Goal: Information Seeking & Learning: Learn about a topic

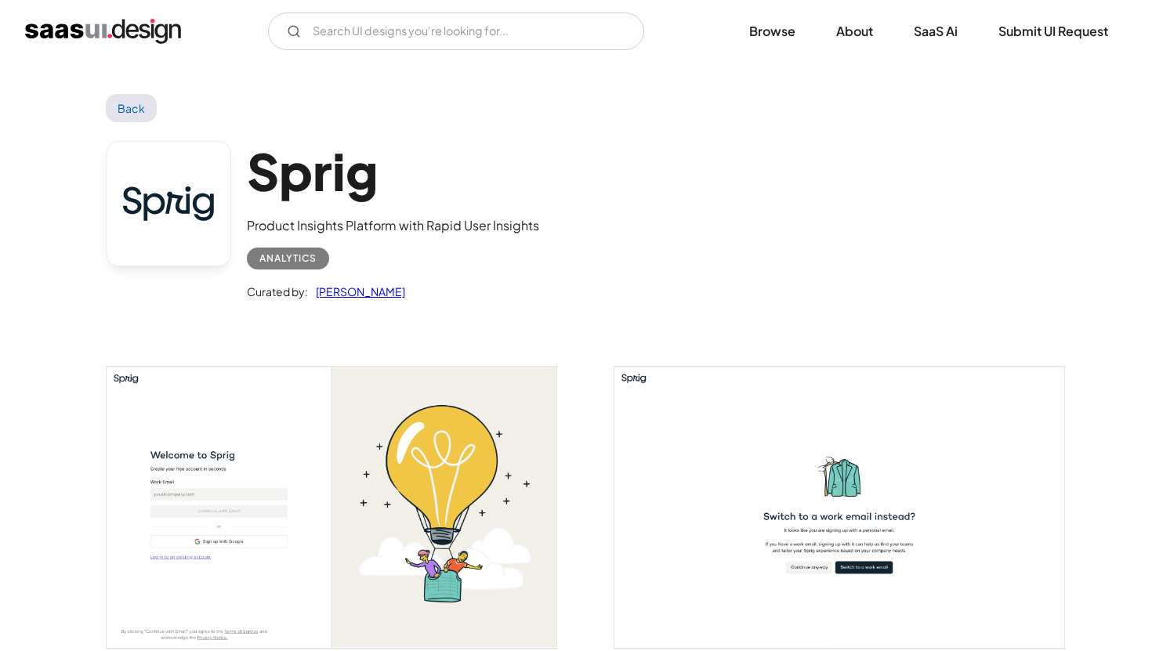
click at [136, 114] on link "Back" at bounding box center [131, 108] width 51 height 28
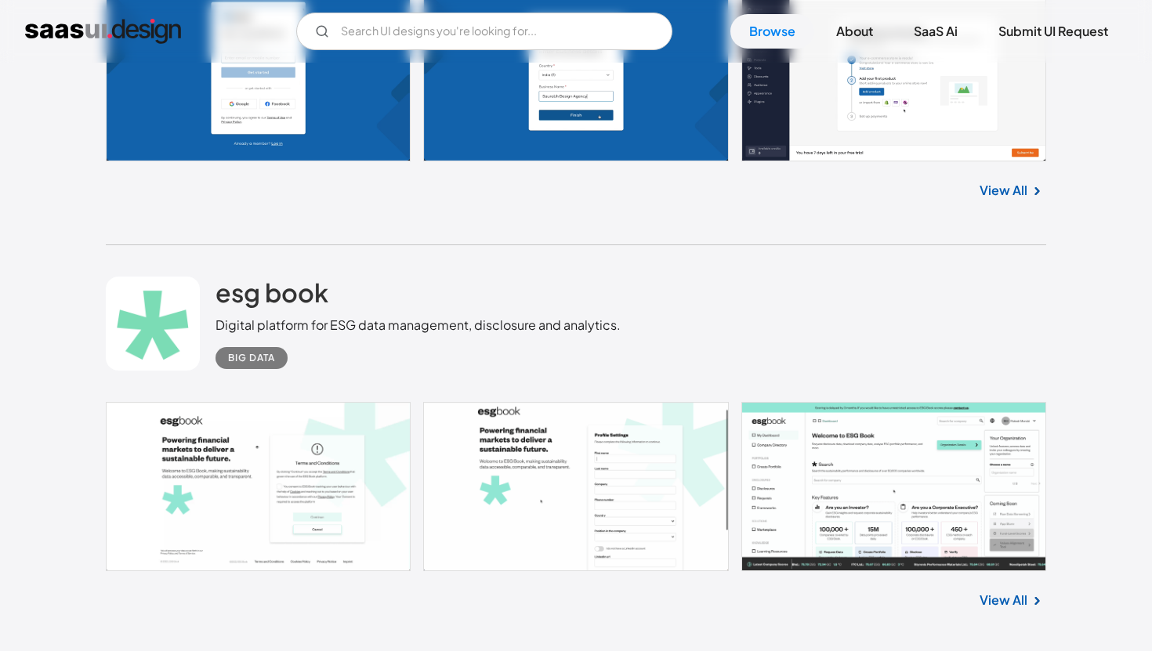
scroll to position [4751, 0]
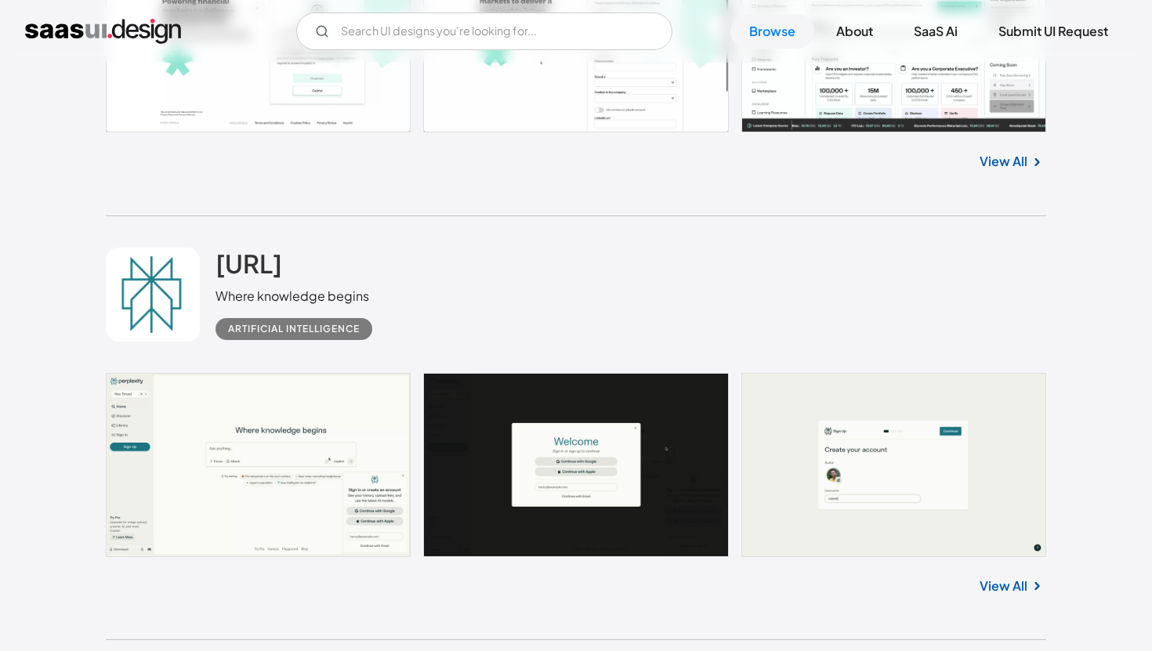
scroll to position [5237, 0]
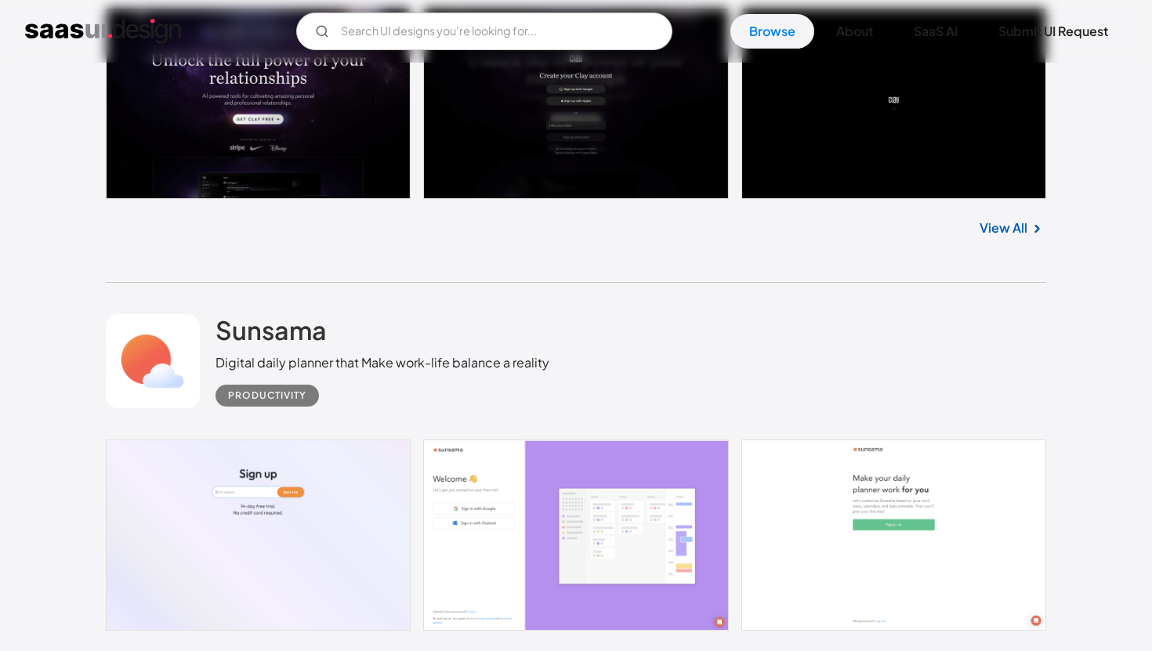
scroll to position [7733, 0]
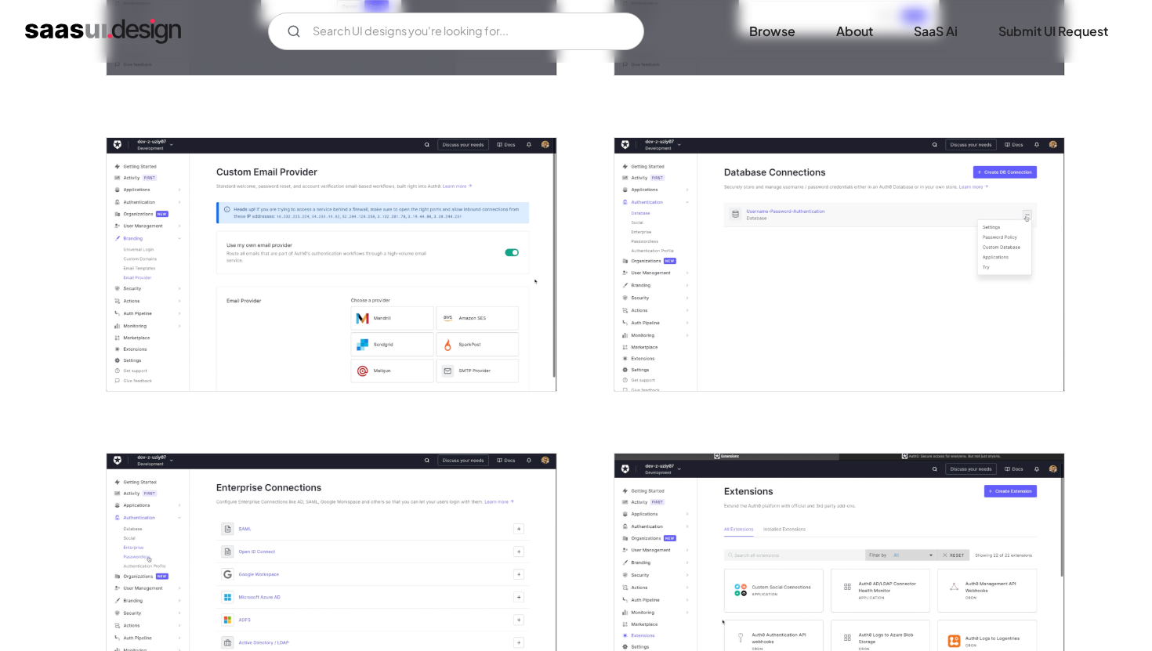
scroll to position [2293, 0]
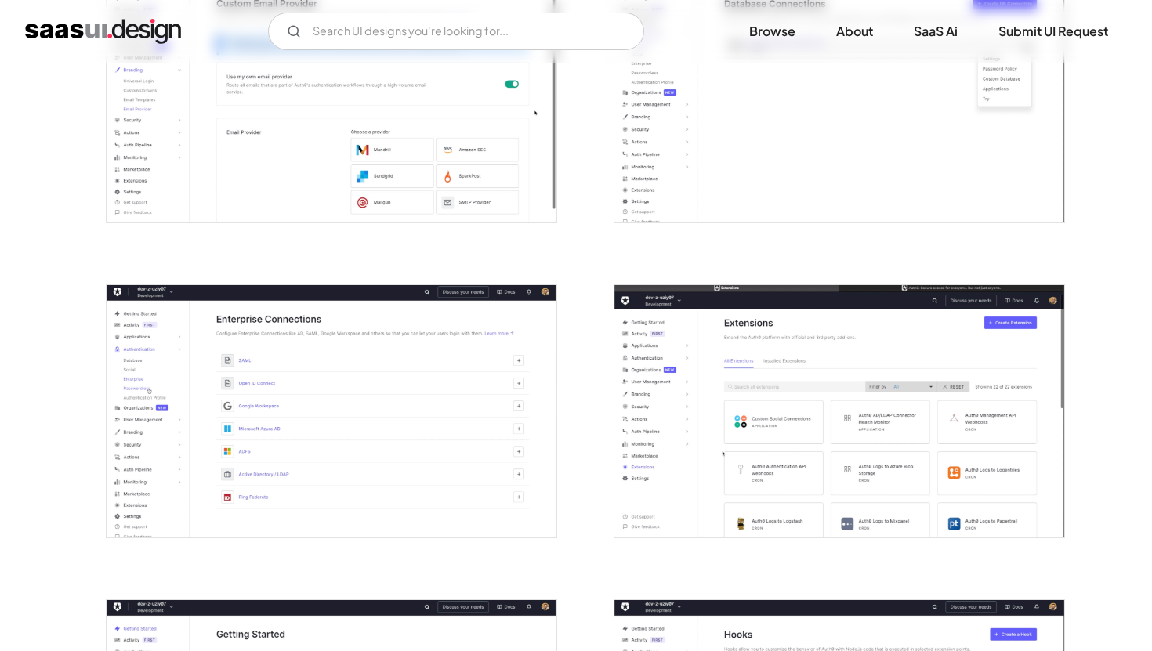
click at [776, 444] on img "open lightbox" at bounding box center [839, 411] width 450 height 253
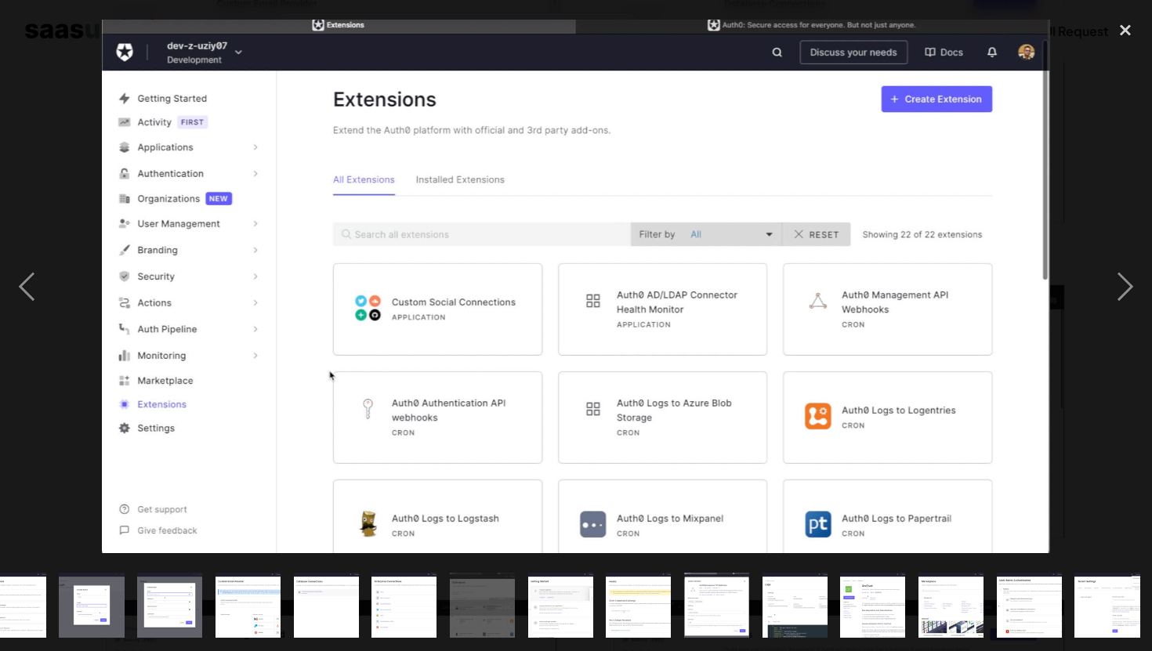
scroll to position [0, 736]
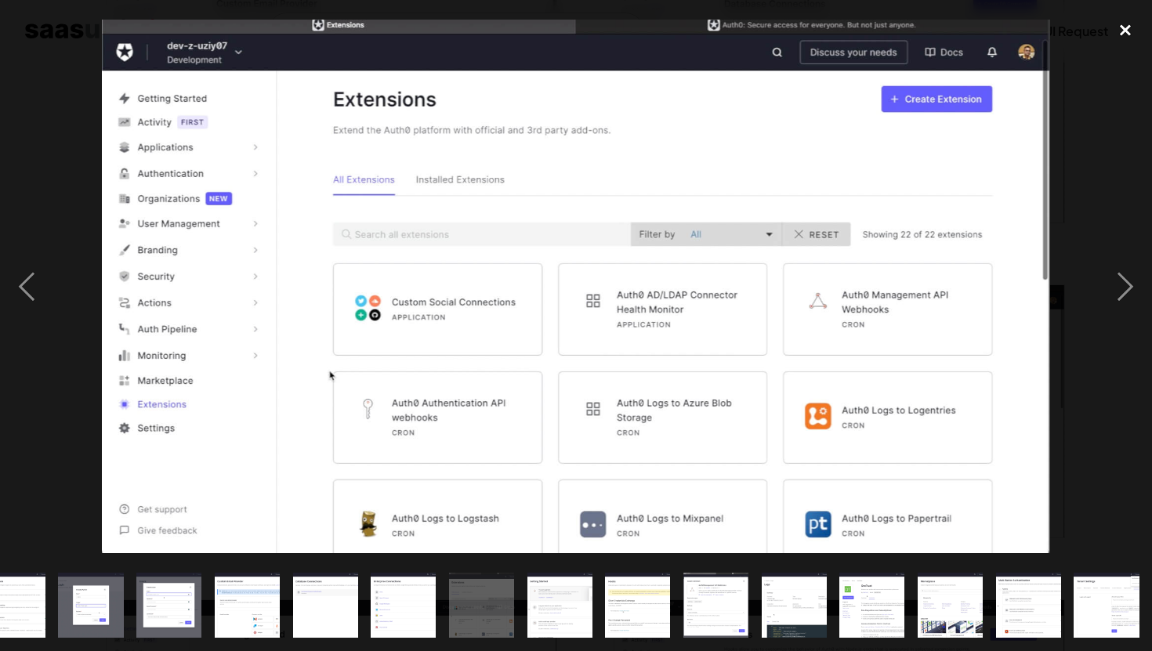
click at [1131, 27] on div "close lightbox" at bounding box center [1125, 30] width 53 height 34
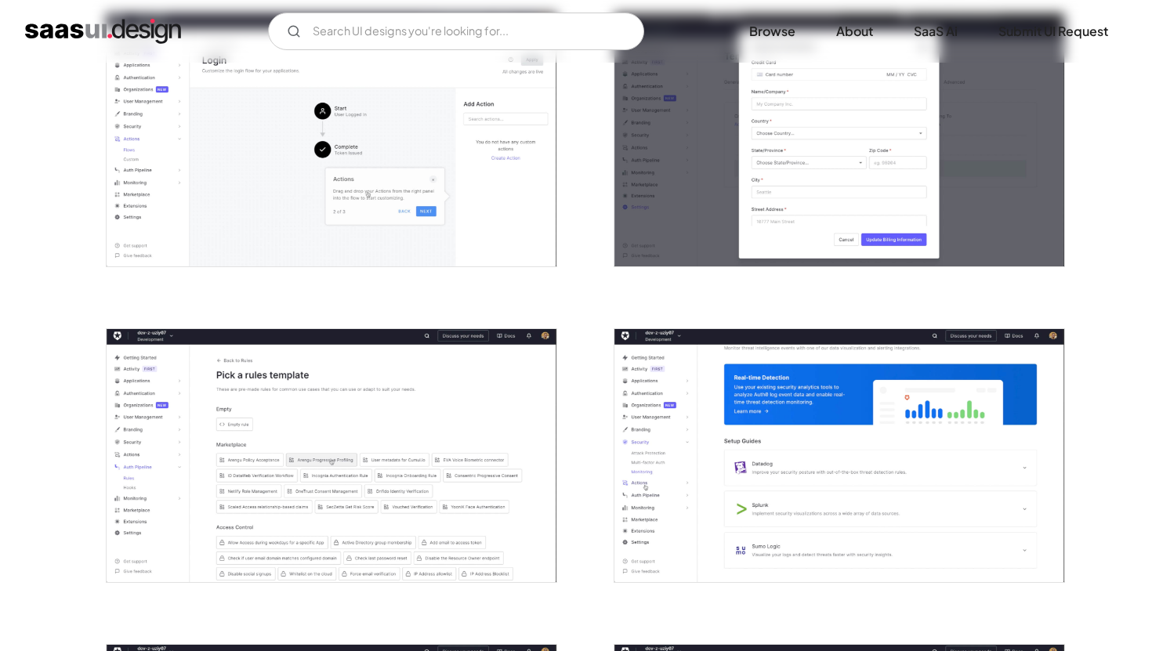
scroll to position [0, 0]
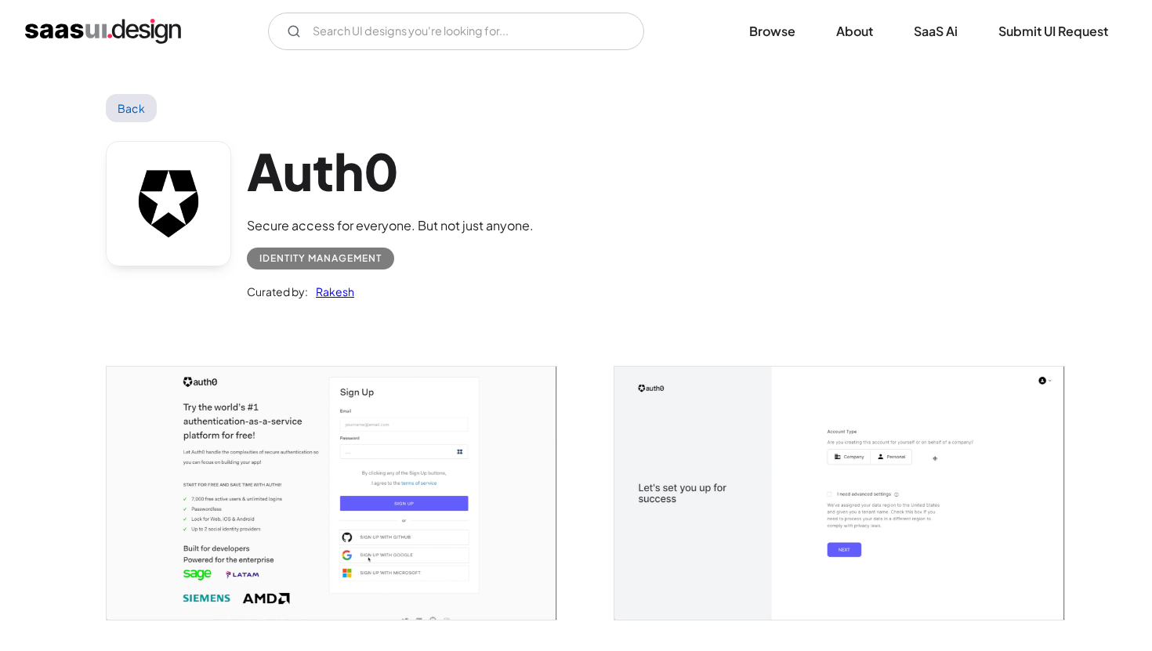
click at [122, 114] on link "Back" at bounding box center [131, 108] width 51 height 28
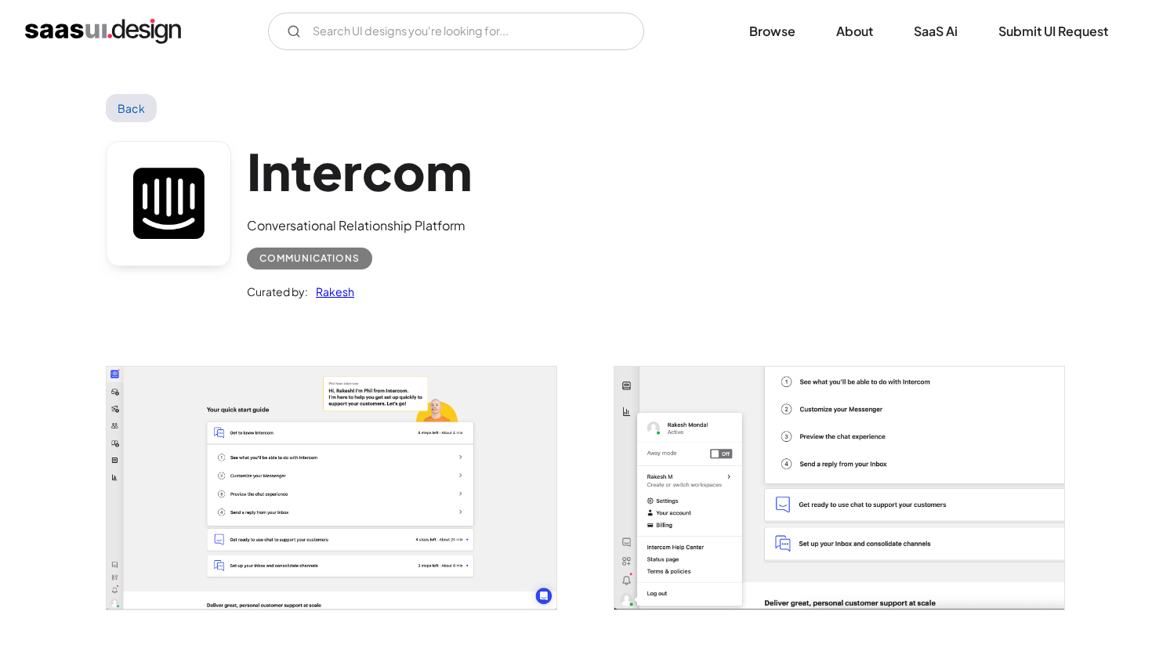
click at [369, 458] on img "open lightbox" at bounding box center [332, 488] width 450 height 242
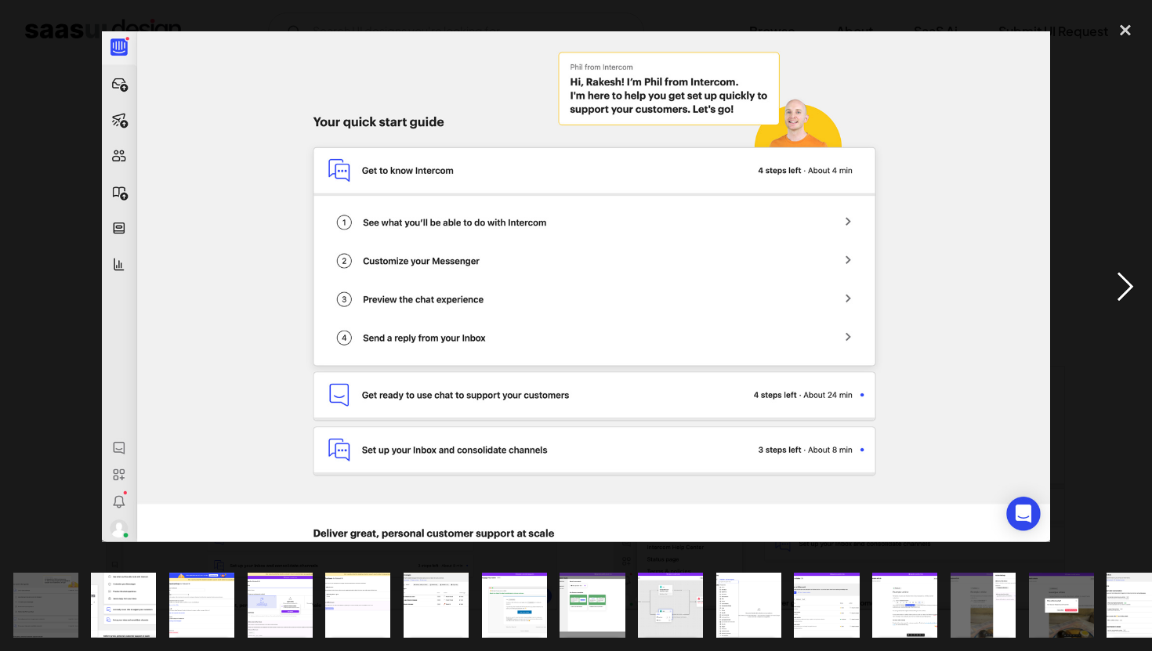
click at [1129, 276] on div "next image" at bounding box center [1125, 286] width 53 height 547
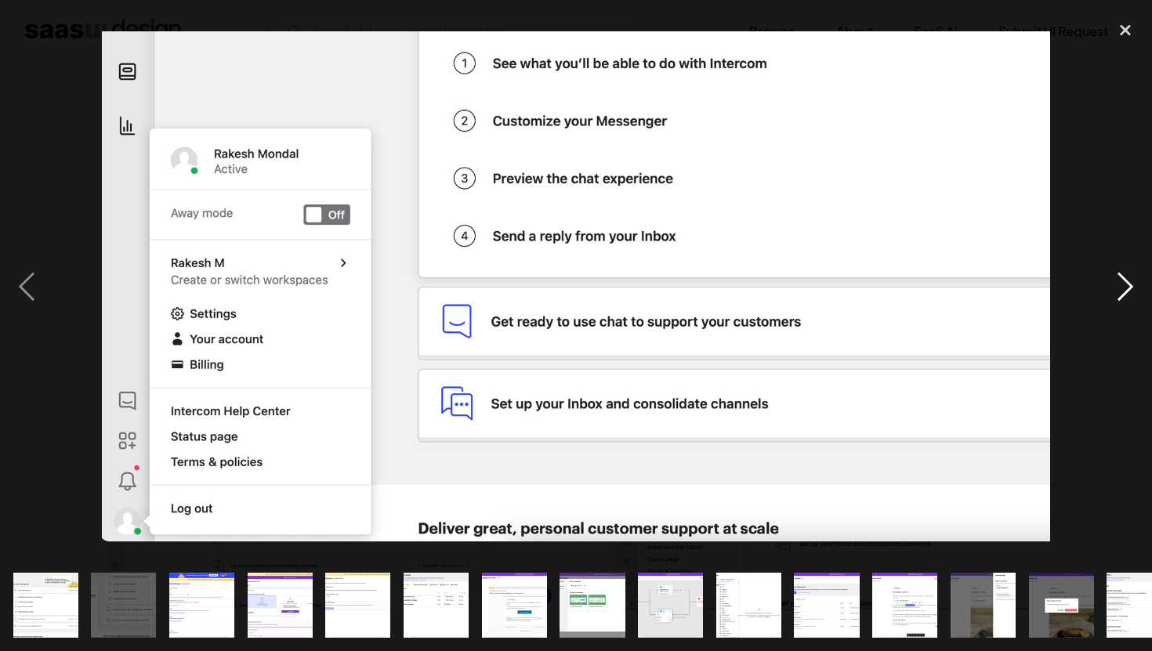
click at [1129, 276] on div "next image" at bounding box center [1125, 286] width 53 height 547
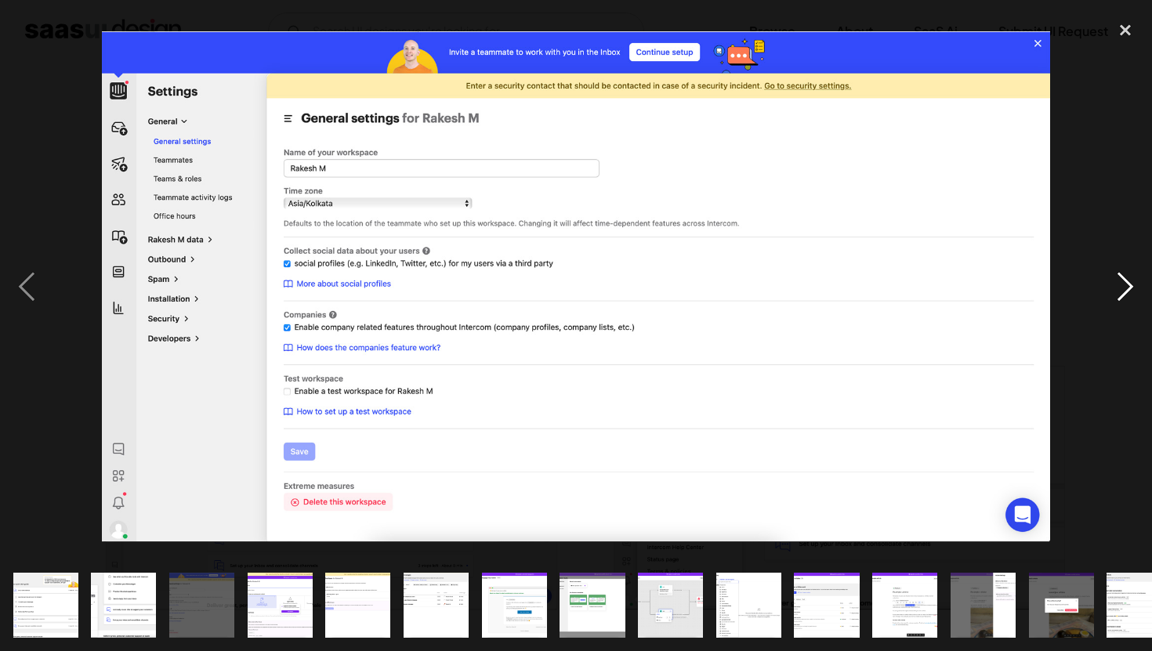
click at [1136, 278] on div "next image" at bounding box center [1125, 286] width 53 height 547
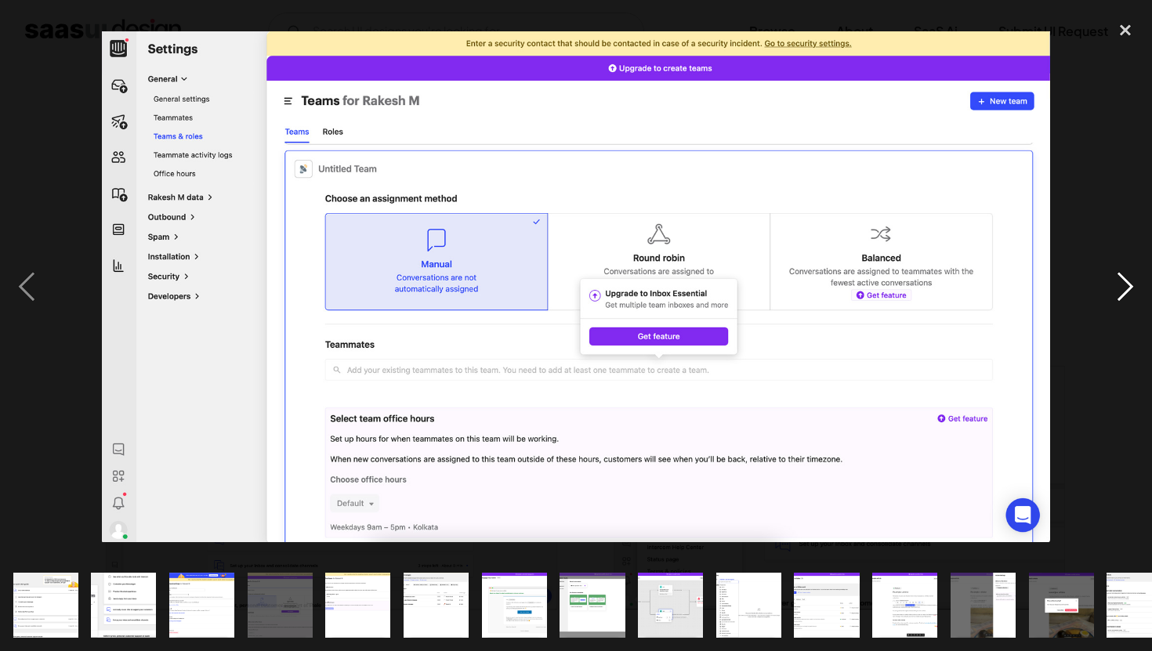
click at [1127, 282] on div "next image" at bounding box center [1125, 286] width 53 height 547
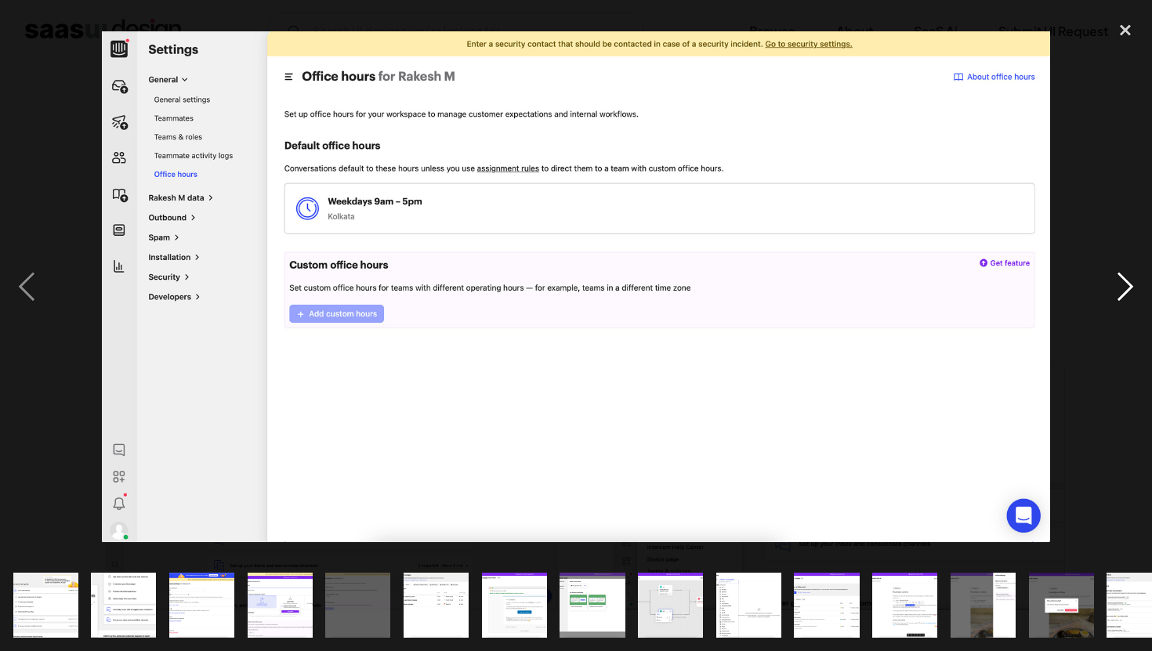
click at [1122, 288] on div "next image" at bounding box center [1125, 286] width 53 height 547
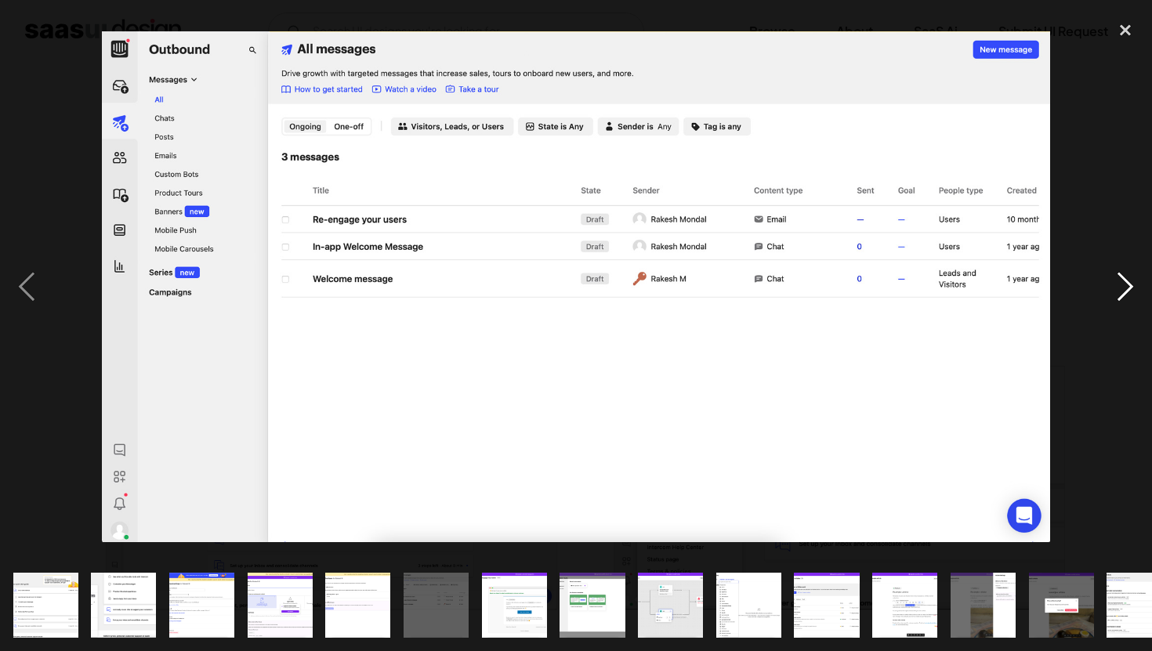
click at [1117, 287] on div "next image" at bounding box center [1125, 286] width 53 height 547
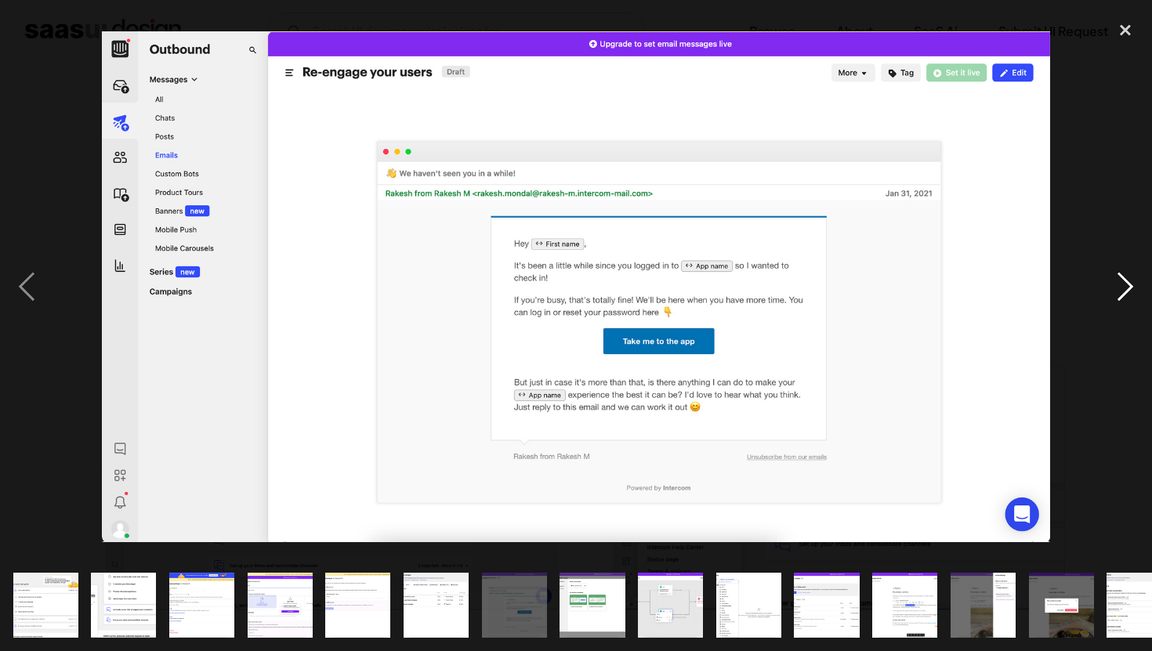
click at [1119, 283] on div "next image" at bounding box center [1125, 286] width 53 height 547
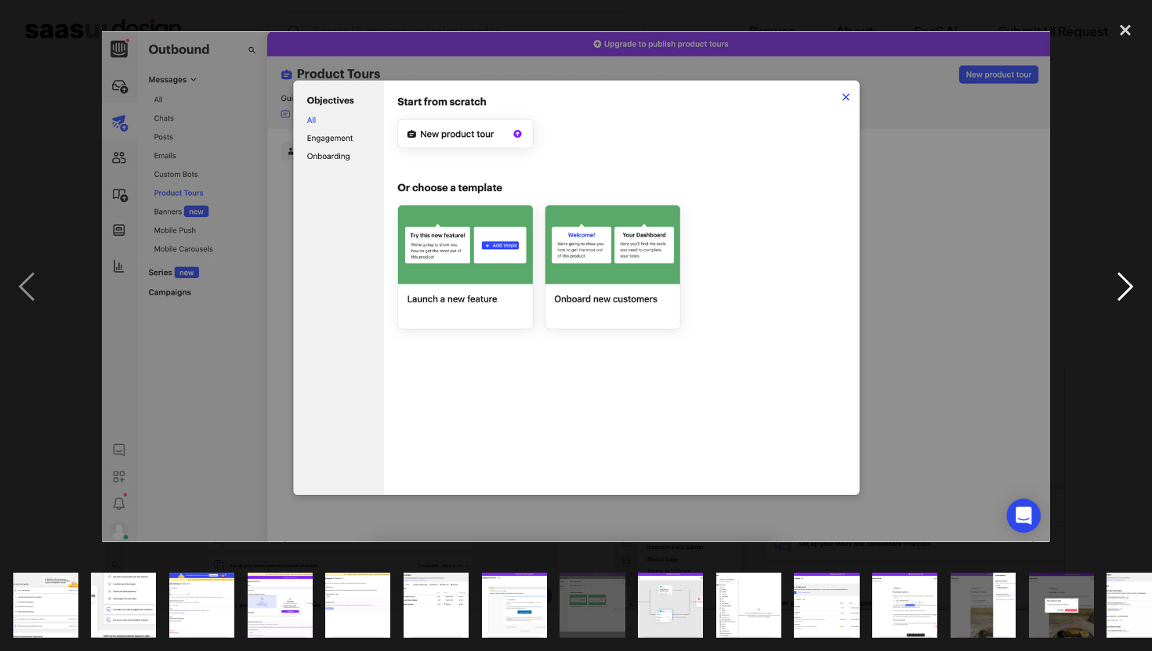
click at [1111, 280] on div "next image" at bounding box center [1125, 286] width 53 height 547
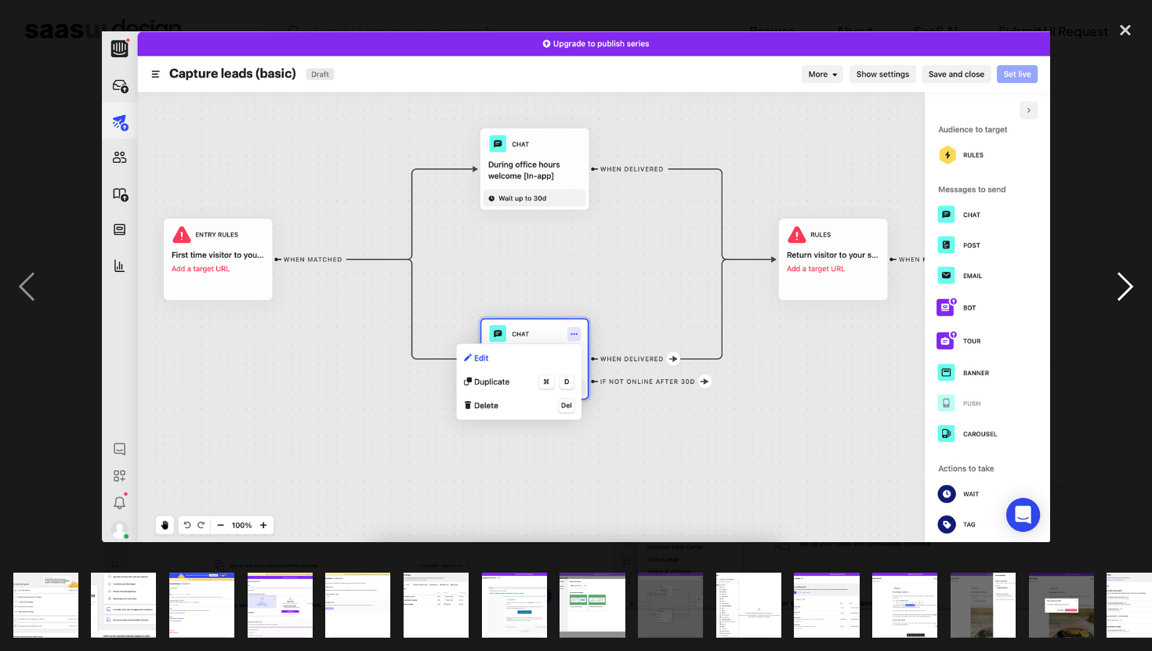
click at [1115, 277] on div "next image" at bounding box center [1125, 286] width 53 height 547
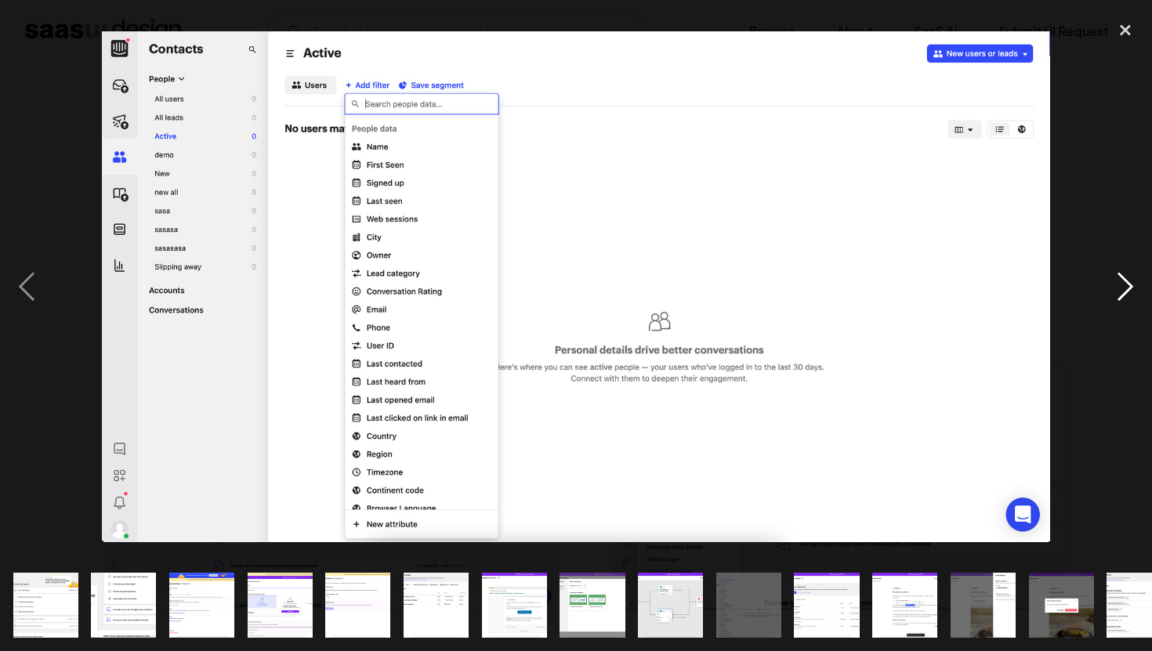
click at [1111, 275] on div "next image" at bounding box center [1125, 286] width 53 height 547
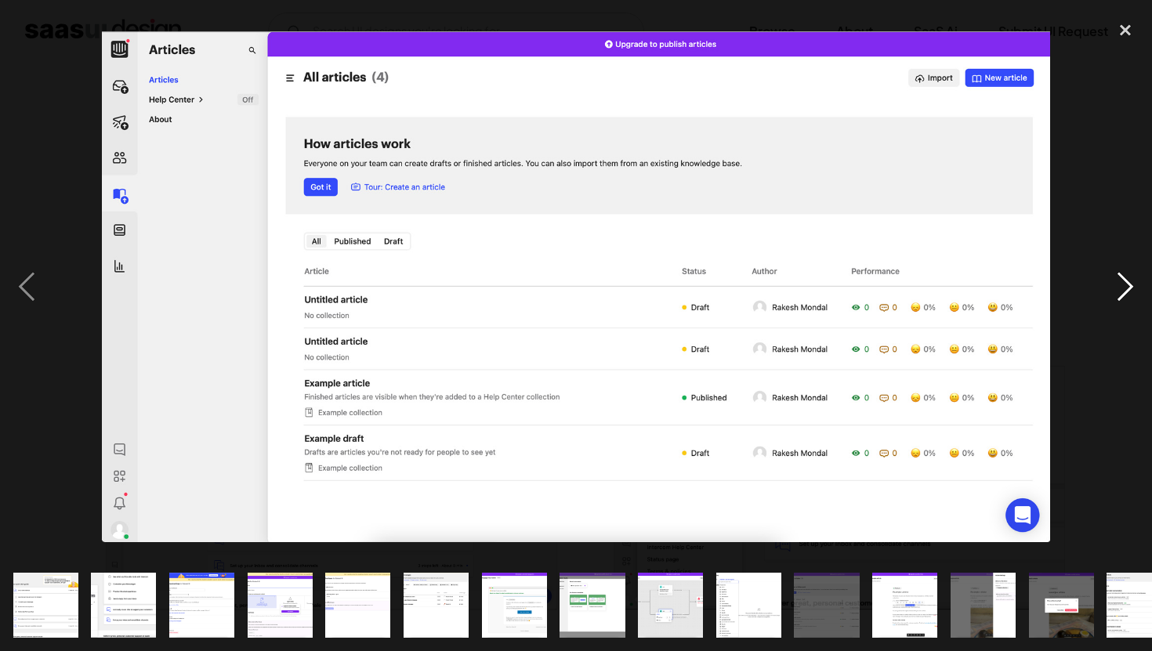
click at [1110, 274] on div "next image" at bounding box center [1125, 286] width 53 height 547
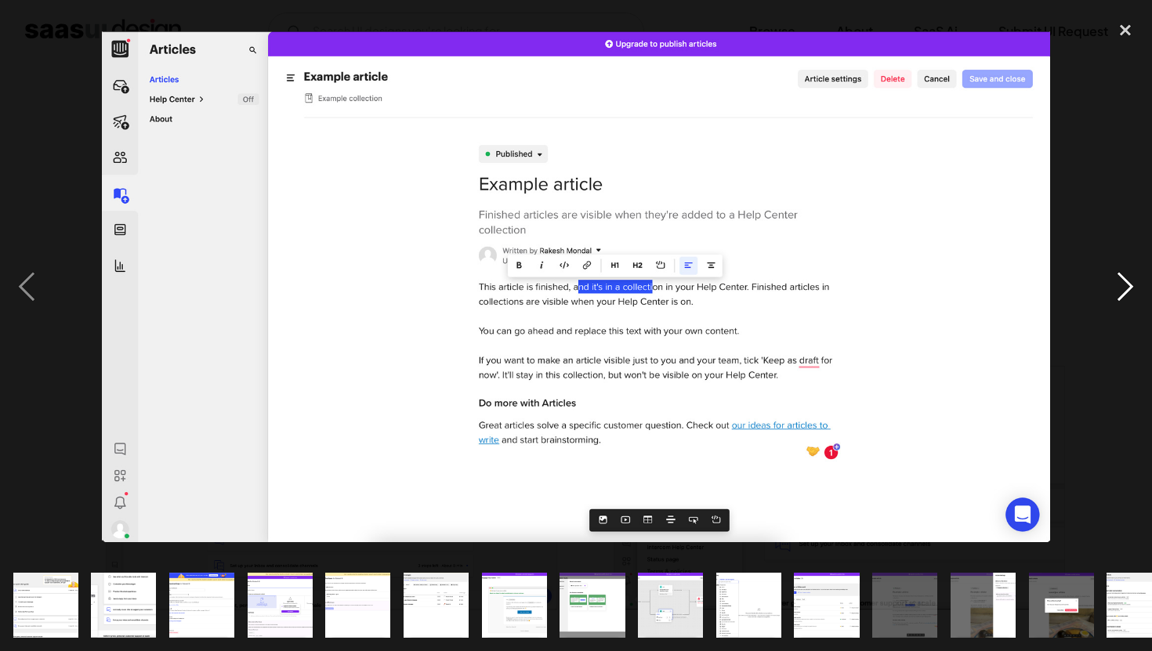
click at [1110, 274] on div "next image" at bounding box center [1125, 286] width 53 height 547
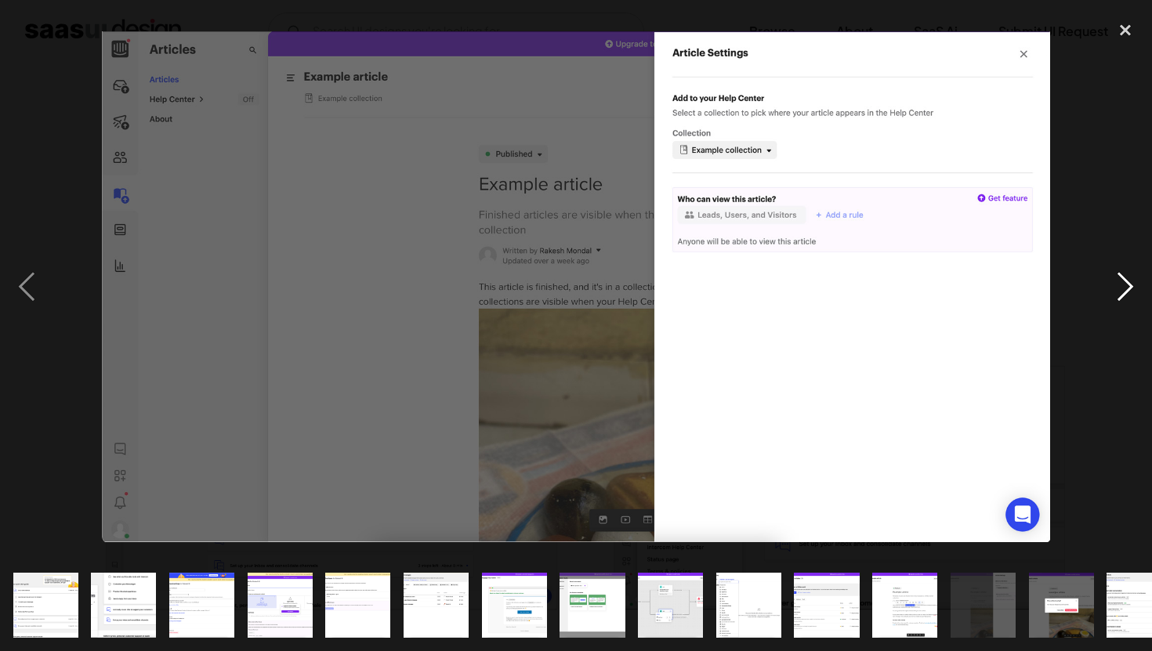
click at [1128, 284] on div "next image" at bounding box center [1125, 286] width 53 height 547
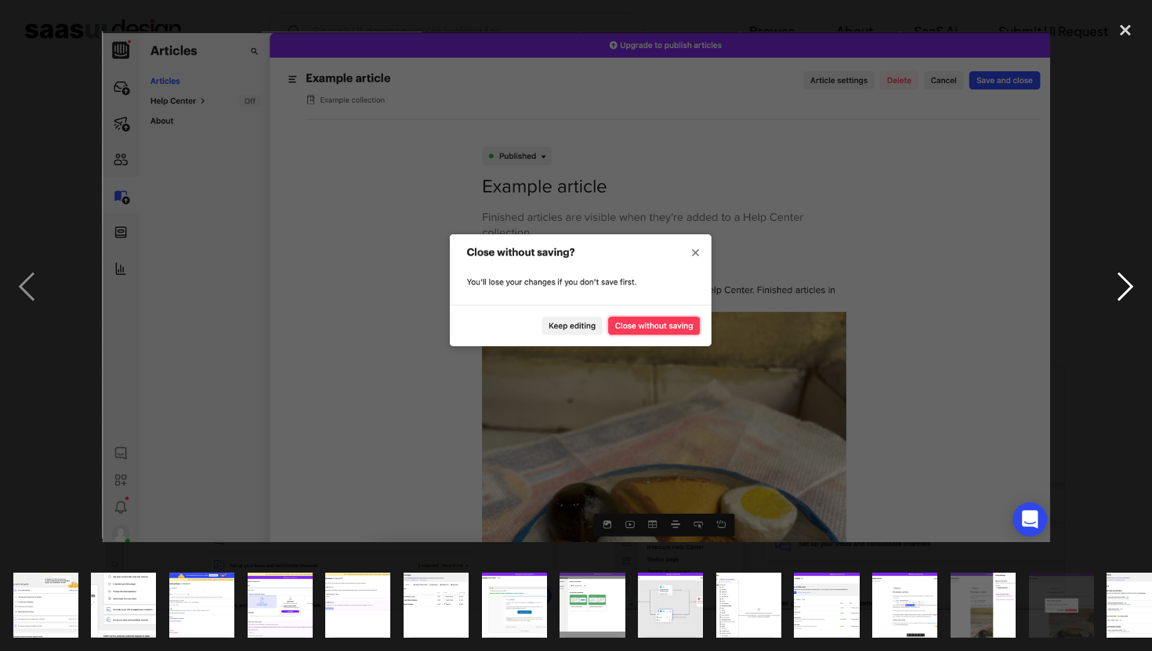
click at [1114, 303] on div "next image" at bounding box center [1125, 286] width 53 height 547
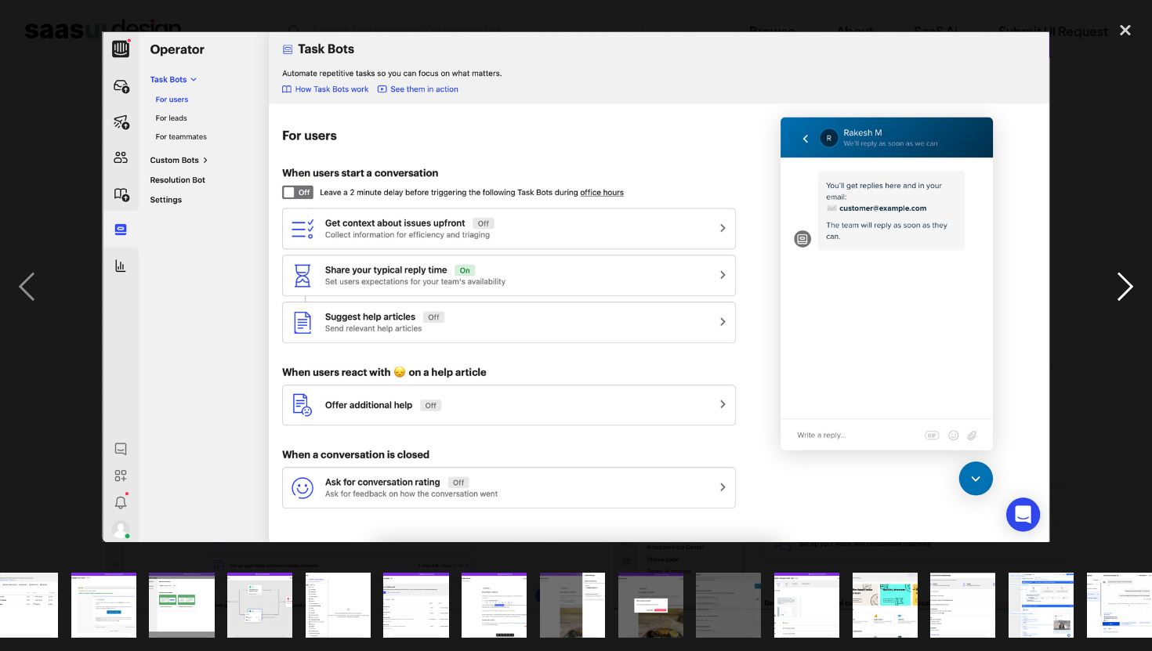
scroll to position [0, 423]
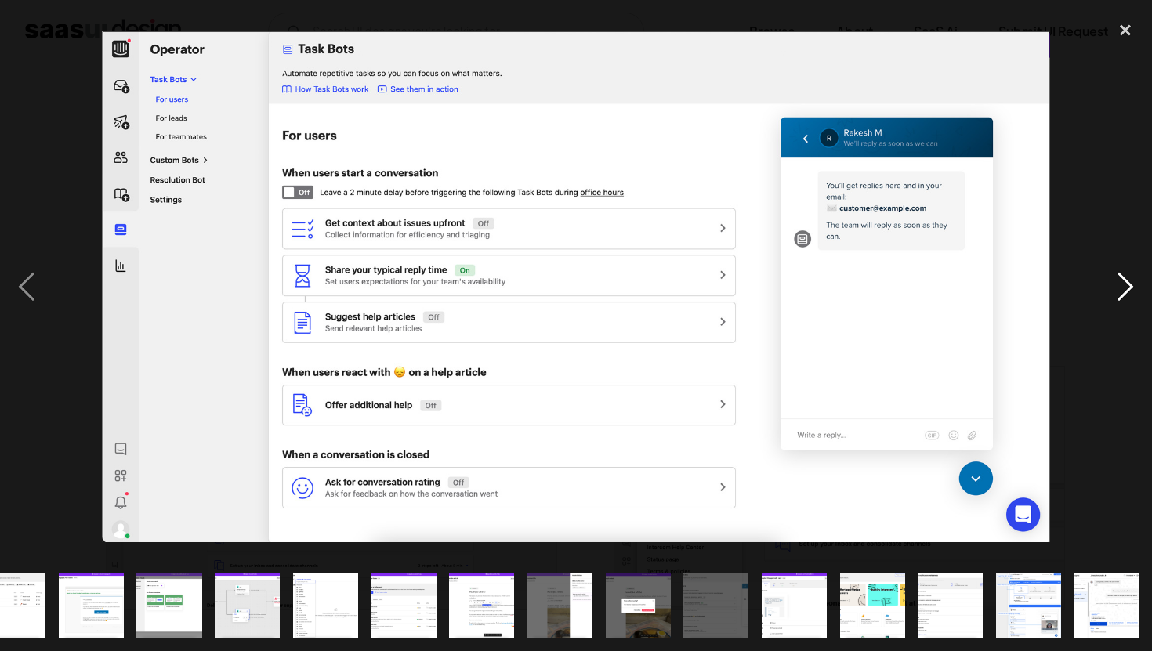
click at [1114, 303] on div "next image" at bounding box center [1125, 286] width 53 height 547
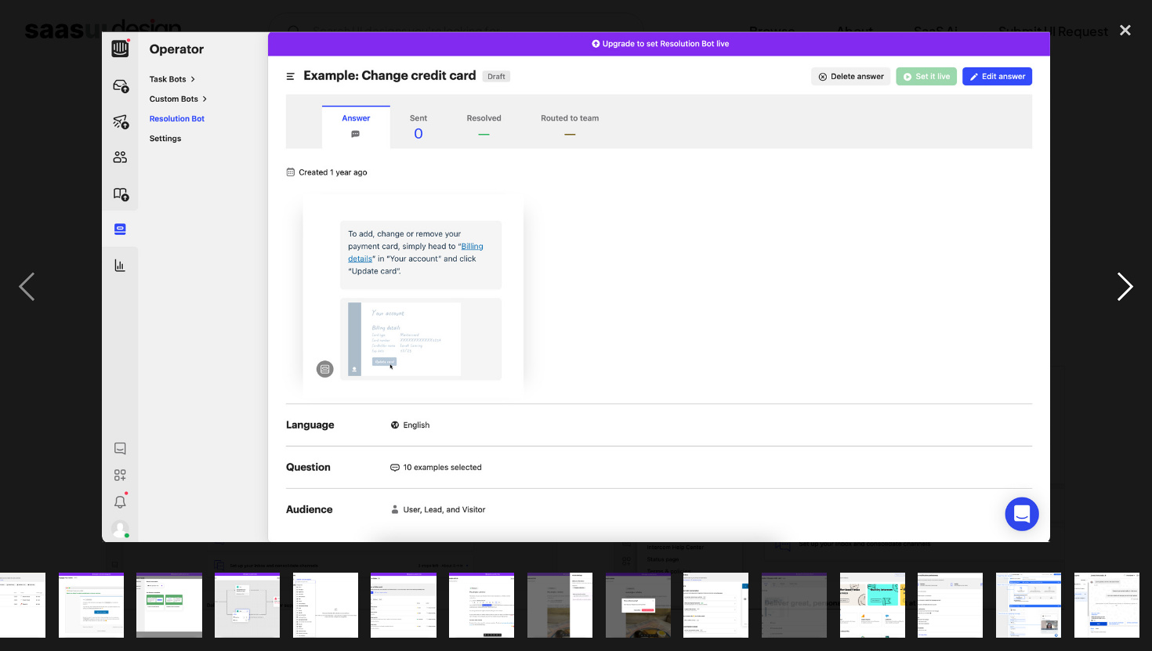
click at [1114, 303] on div "next image" at bounding box center [1125, 286] width 53 height 547
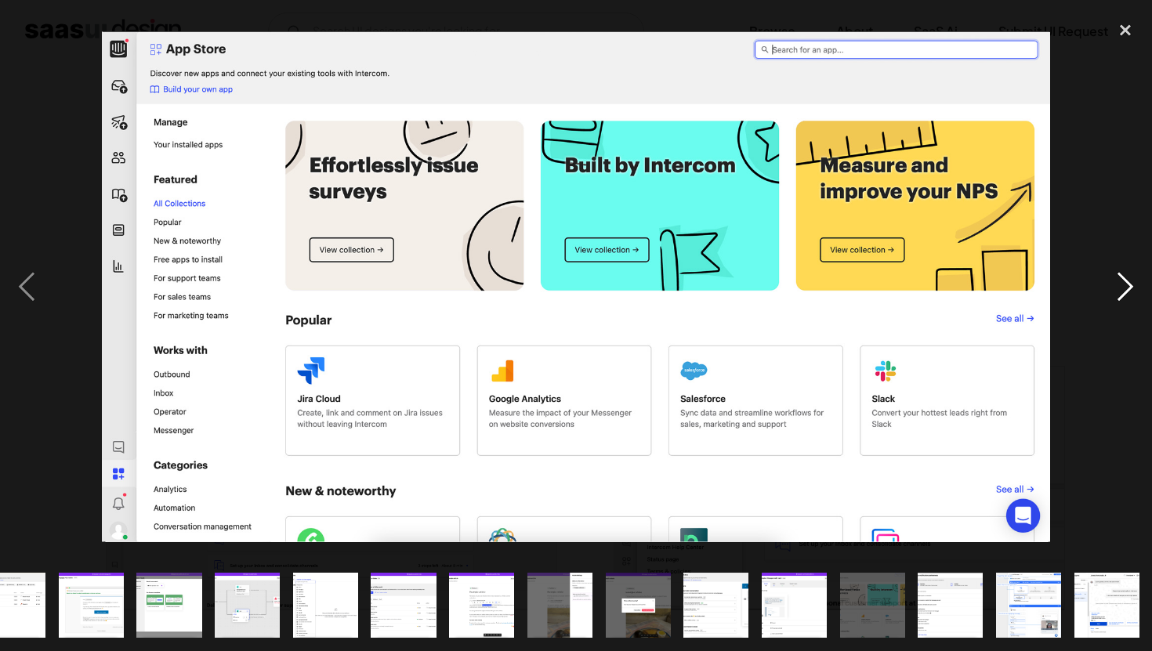
click at [1114, 303] on div "next image" at bounding box center [1125, 286] width 53 height 547
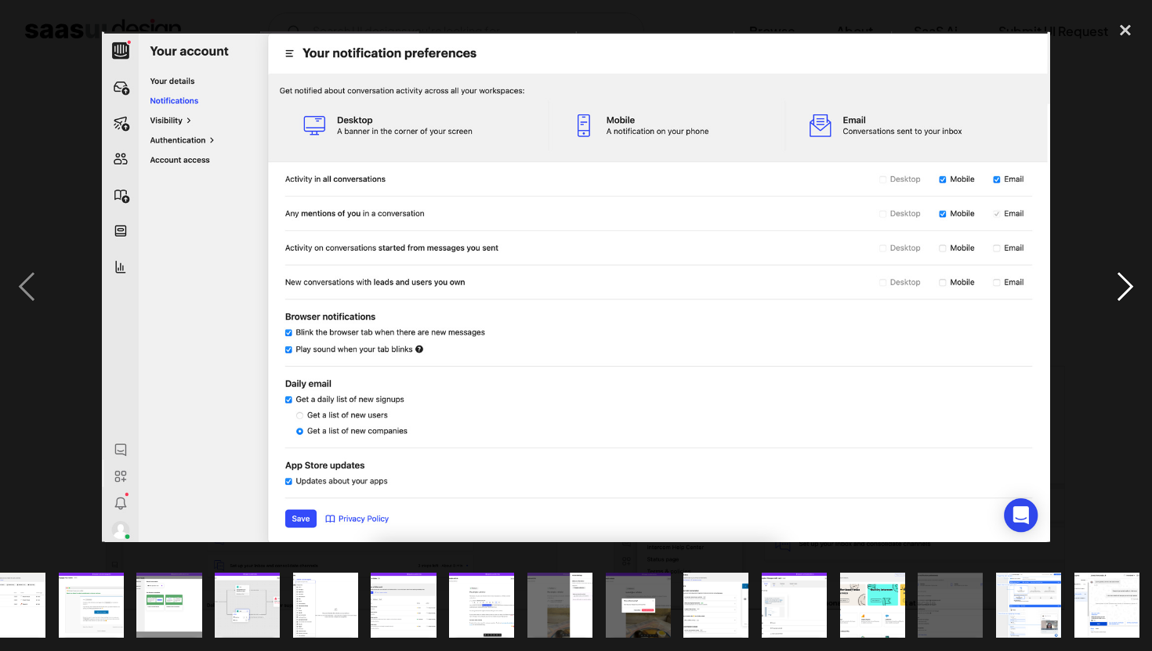
click at [1114, 303] on div "next image" at bounding box center [1125, 286] width 53 height 547
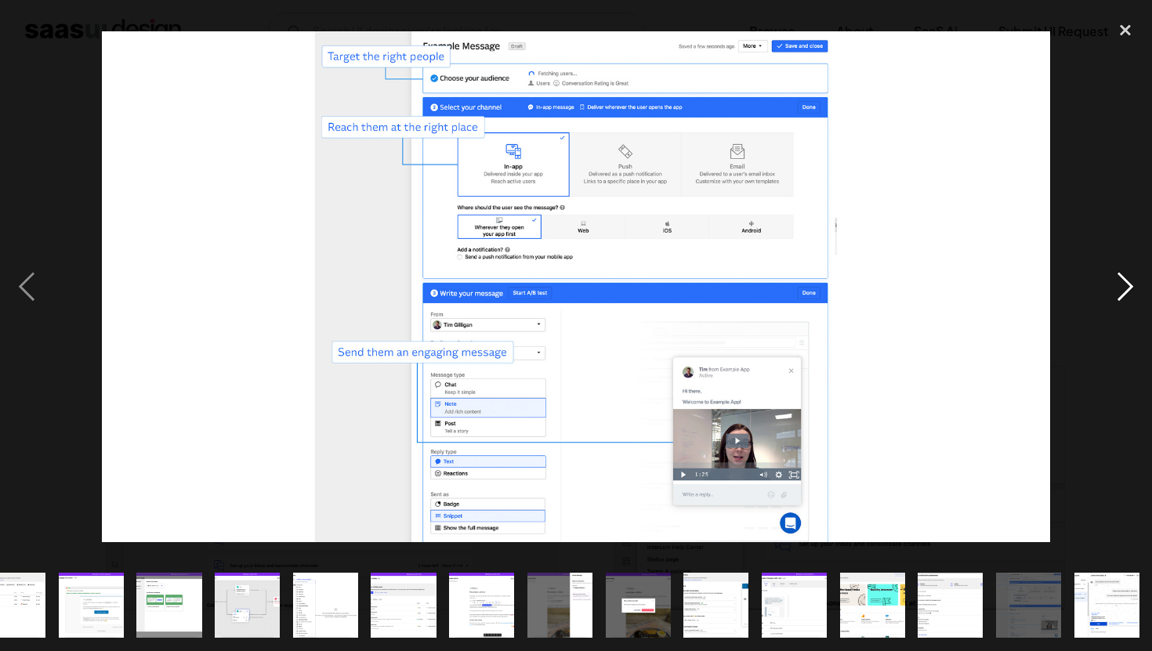
click at [1114, 302] on div "next image" at bounding box center [1125, 286] width 53 height 547
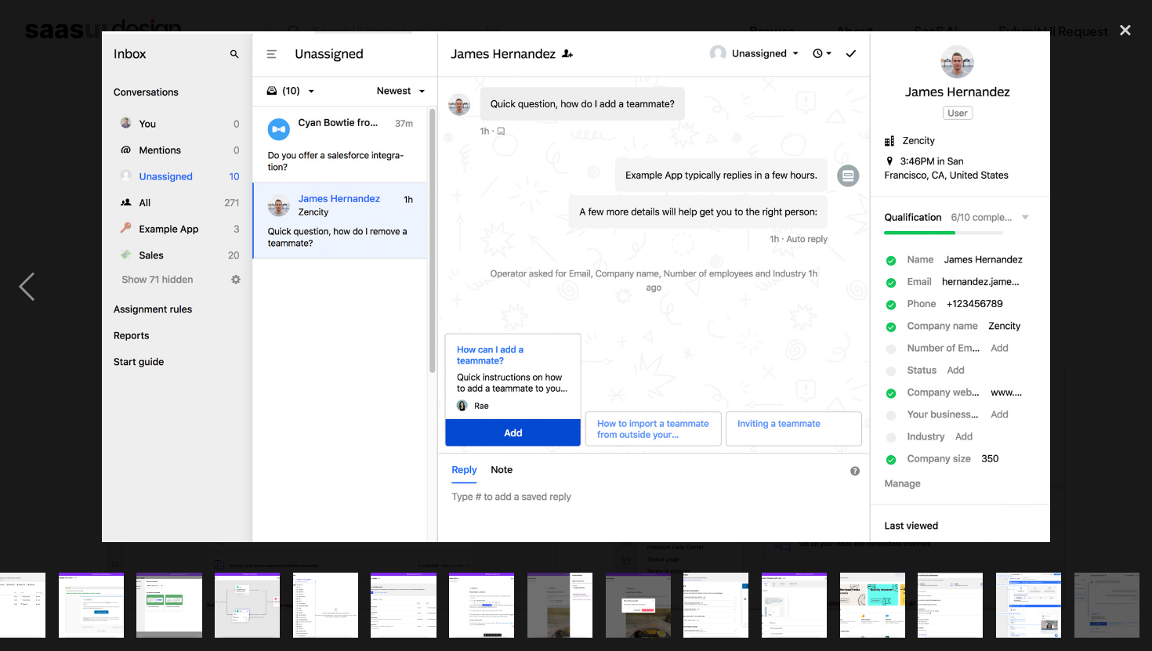
click at [1114, 302] on div "next image" at bounding box center [1125, 286] width 53 height 547
click at [1124, 34] on div "close lightbox" at bounding box center [1125, 30] width 53 height 34
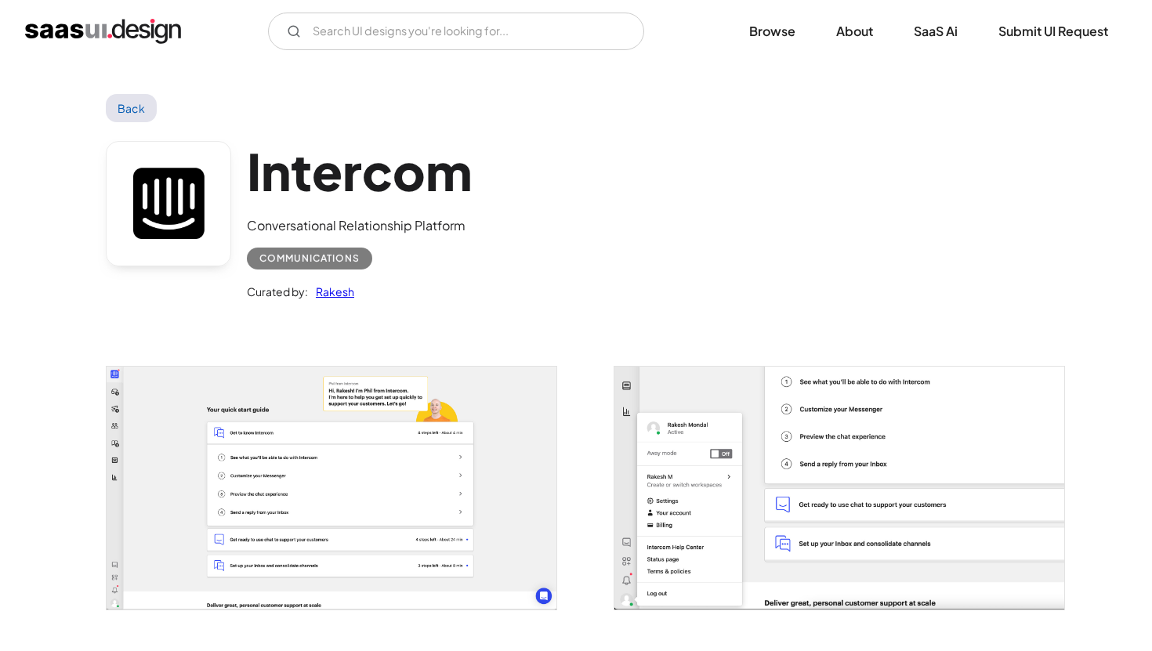
scroll to position [0, 0]
